Goal: Information Seeking & Learning: Understand process/instructions

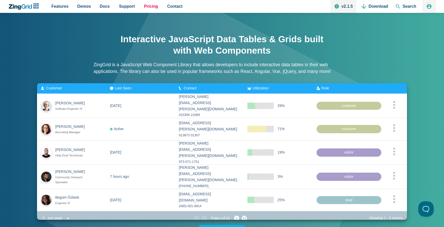
click at [148, 7] on span "Pricing" at bounding box center [151, 6] width 14 height 7
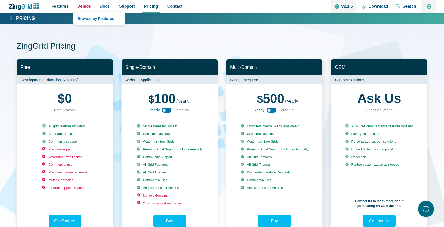
click at [83, 8] on span "Demos" at bounding box center [84, 6] width 14 height 7
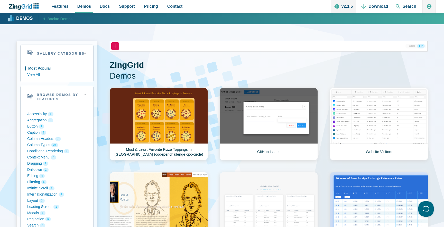
click at [35, 5] on icon "ZingChart Logo. Click to return to the homepage" at bounding box center [23, 6] width 33 height 6
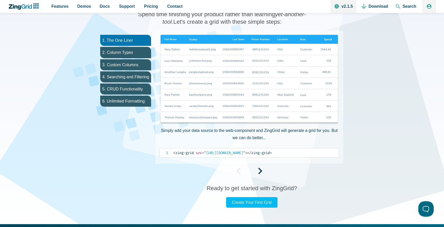
scroll to position [283, 0]
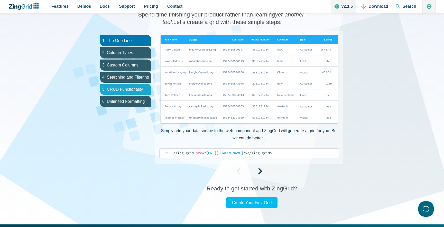
click at [114, 87] on li "5. CRUD Functionality" at bounding box center [125, 89] width 51 height 11
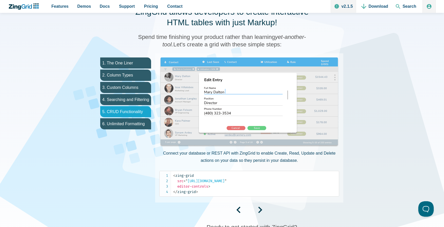
scroll to position [261, 0]
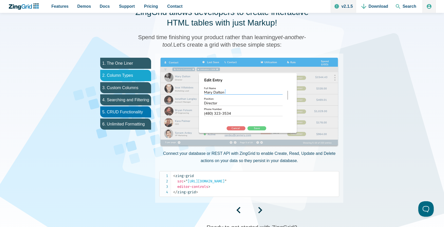
click at [115, 77] on li "2. Column Types" at bounding box center [125, 75] width 51 height 11
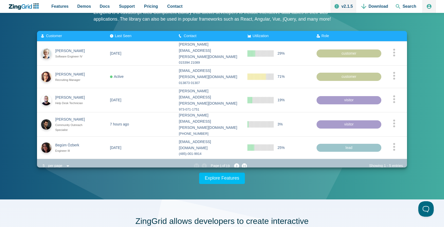
scroll to position [0, 0]
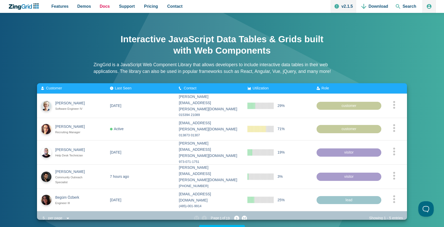
click at [107, 5] on span "Docs" at bounding box center [105, 6] width 10 height 7
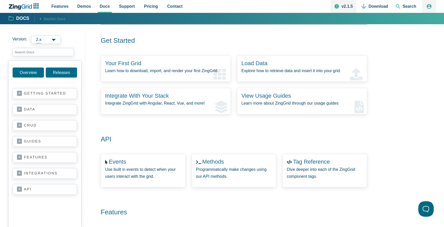
scroll to position [56, 0]
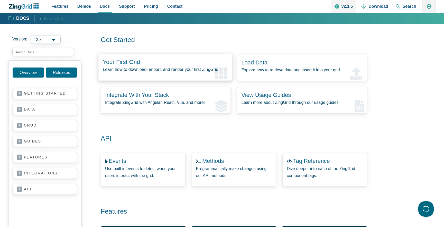
click at [170, 60] on zing-intro-link-card "Your First Grid Learn how to download, import, and render your first ZingGrid." at bounding box center [165, 66] width 134 height 27
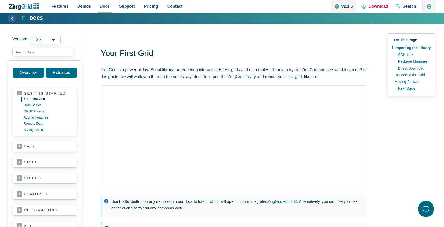
click at [378, 7] on link "Download" at bounding box center [375, 6] width 31 height 13
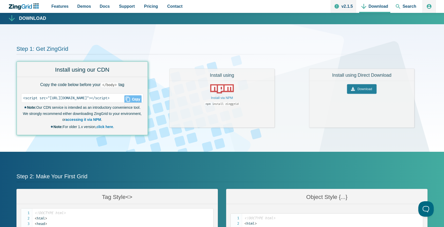
click at [142, 100] on span "Close Copy" at bounding box center [132, 99] width 17 height 8
type input "<script src="https://cdn.zinggrid.com/zinggrid.min.js"></script>"
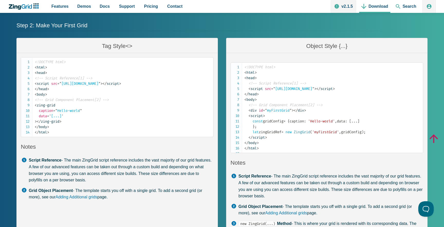
scroll to position [150, 0]
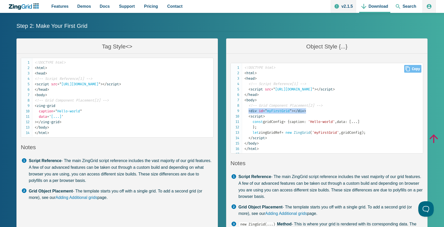
drag, startPoint x: 249, startPoint y: 105, endPoint x: 312, endPoint y: 103, distance: 62.8
click at [312, 103] on code "<!DOCTYPE html> < html > < head > <!-- Script Reference[1] --> < script src = "…" at bounding box center [334, 108] width 179 height 86
copy code "< div id = " myFirstGrid " > </ div >"
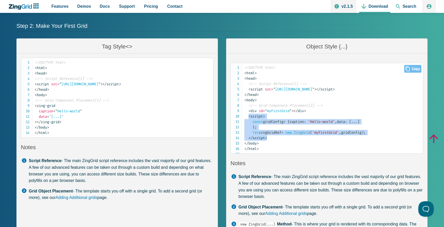
drag, startPoint x: 249, startPoint y: 110, endPoint x: 270, endPoint y: 142, distance: 37.6
click at [270, 142] on code "<!DOCTYPE html> < html > < head > <!-- Script Reference[1] --> < script src = "…" at bounding box center [334, 108] width 179 height 86
copy code "< script > const gridConfig = { caption : 'Hello-world' , data : [ ... ] } ; le…"
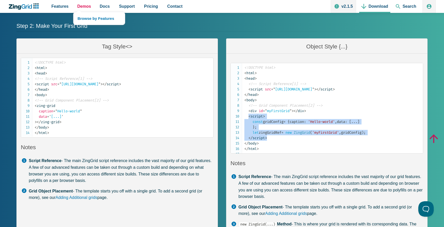
click at [84, 6] on span "Demos" at bounding box center [84, 6] width 14 height 7
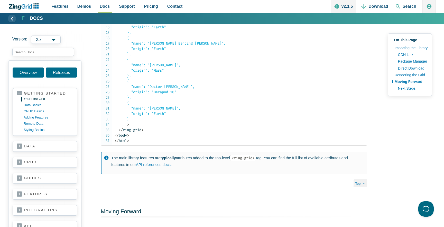
scroll to position [806, 0]
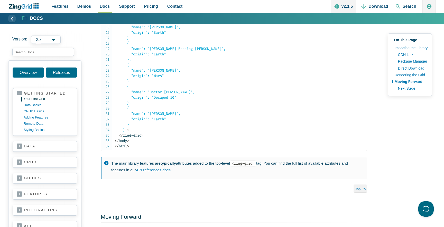
click at [146, 137] on code "< html > < head > <!--Script Reference[1]--> < script src = " [URL][DOMAIN_NAME…" at bounding box center [241, 49] width 253 height 200
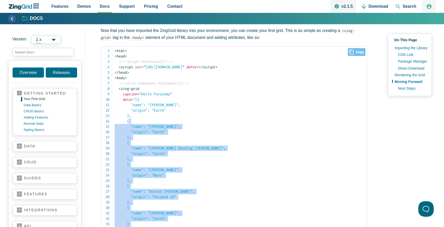
scroll to position [702, 0]
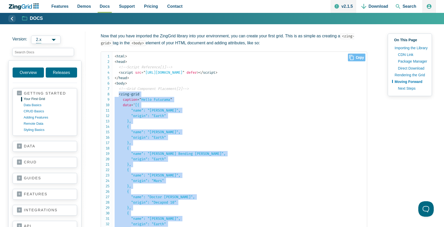
drag, startPoint x: 147, startPoint y: 137, endPoint x: 119, endPoint y: 97, distance: 48.8
click at [119, 97] on code "< html > < head > <!--Script Reference[1]--> < script src = " [URL][DOMAIN_NAME…" at bounding box center [241, 153] width 253 height 200
copy code "< zing-grid caption = " Hello Futurama " data = ' [{ "name": "[PERSON_NAME]", "…"
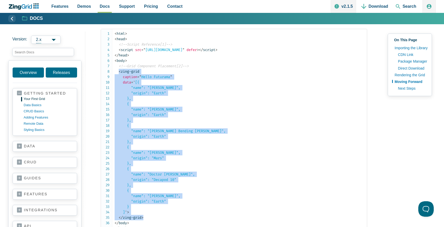
scroll to position [11, 0]
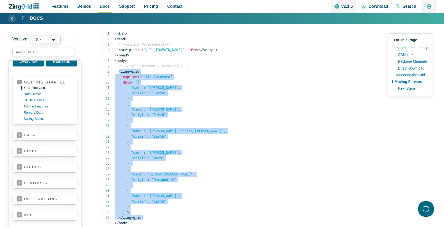
click at [52, 135] on link "data" at bounding box center [45, 134] width 56 height 5
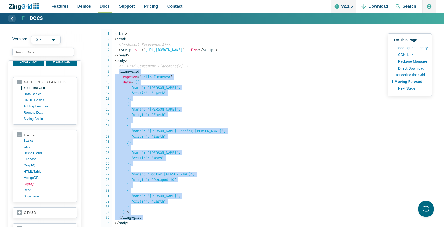
click at [30, 183] on link "MySQL" at bounding box center [48, 184] width 49 height 6
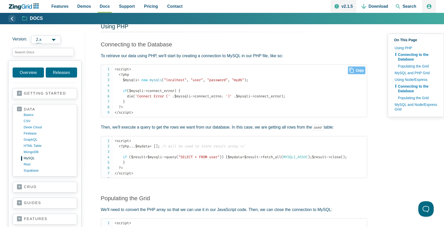
scroll to position [153, 0]
click at [28, 164] on link "rest" at bounding box center [48, 164] width 49 height 6
